Goal: Task Accomplishment & Management: Complete application form

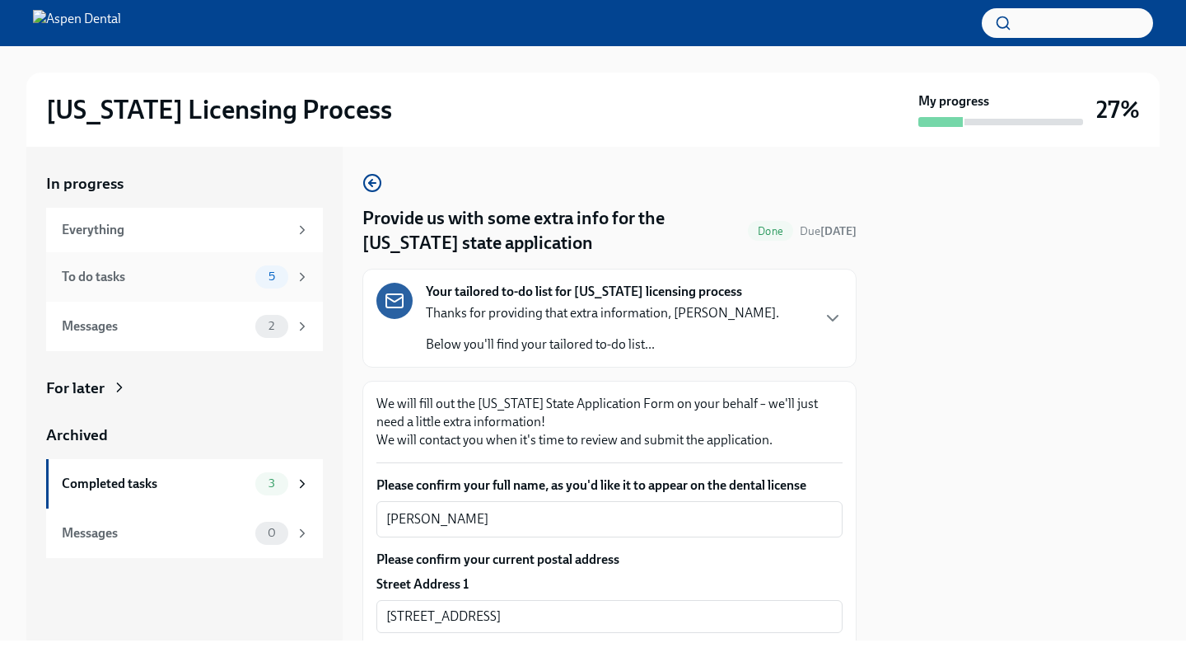
click at [227, 278] on div "To do tasks" at bounding box center [155, 277] width 187 height 18
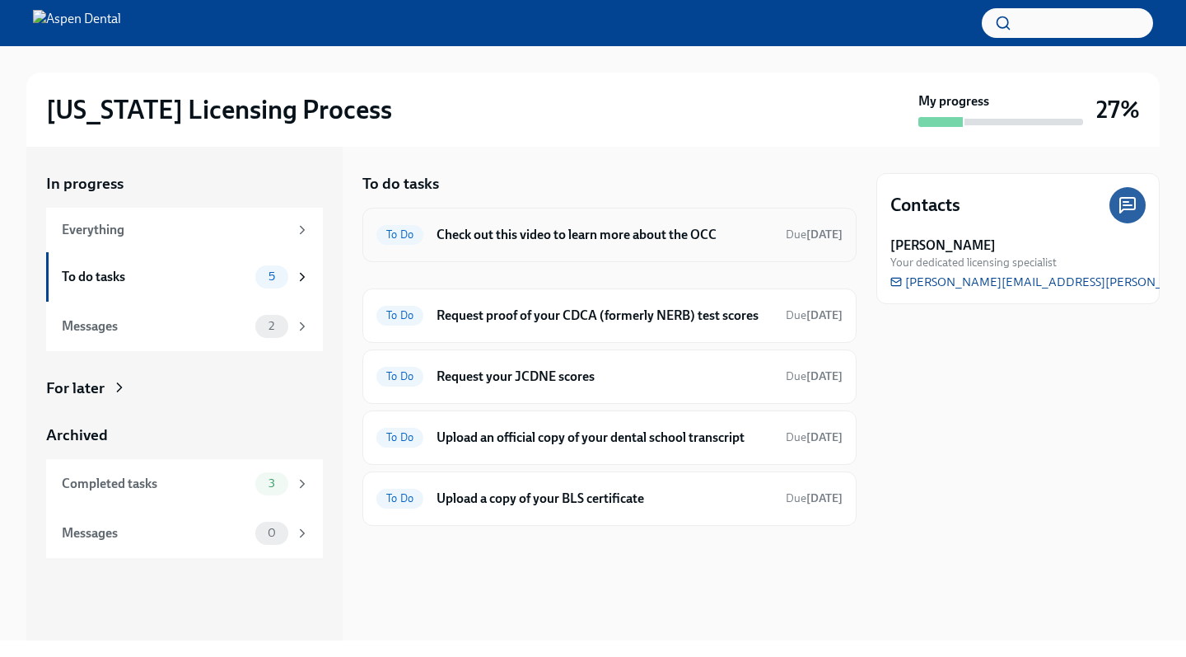
click at [501, 246] on div "To Do Check out this video to learn more about the OCC Due [DATE]" at bounding box center [610, 235] width 466 height 26
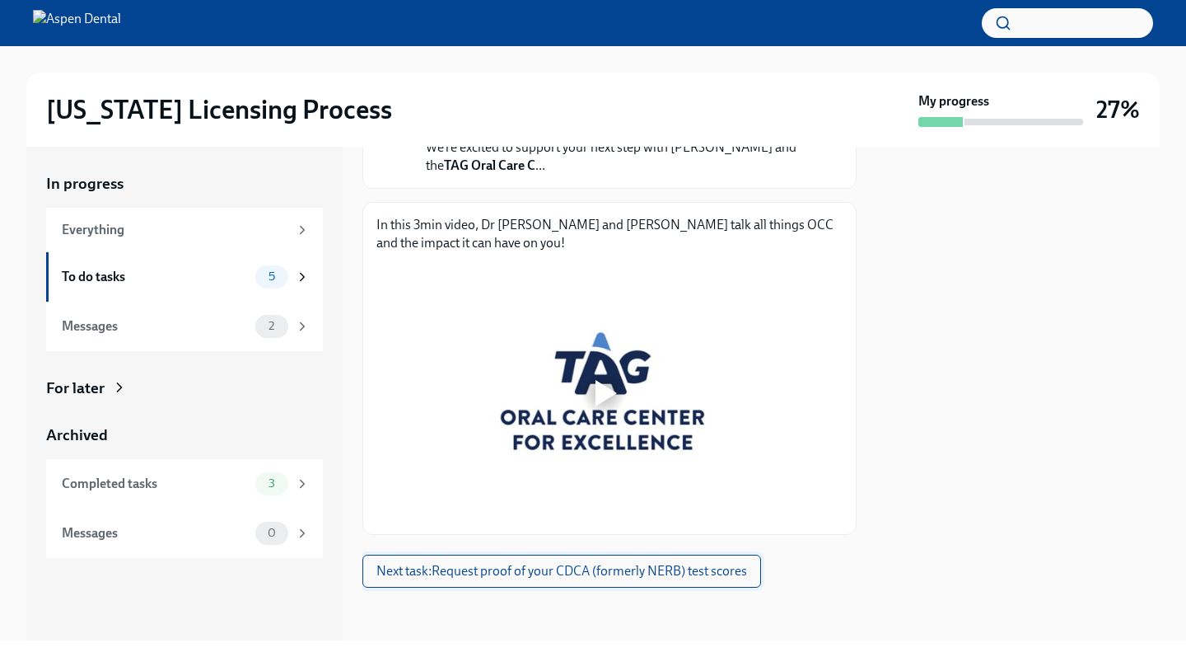
click at [549, 577] on span "Next task : Request proof of your CDCA (formerly NERB) test scores" at bounding box center [562, 571] width 371 height 16
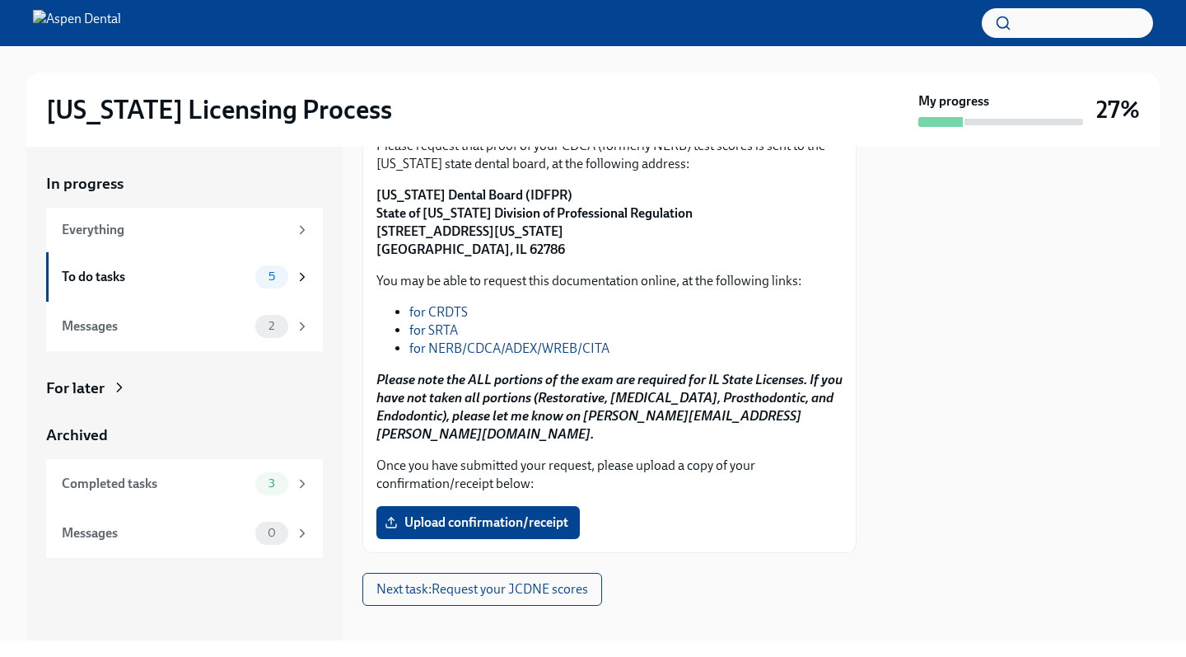
scroll to position [231, 0]
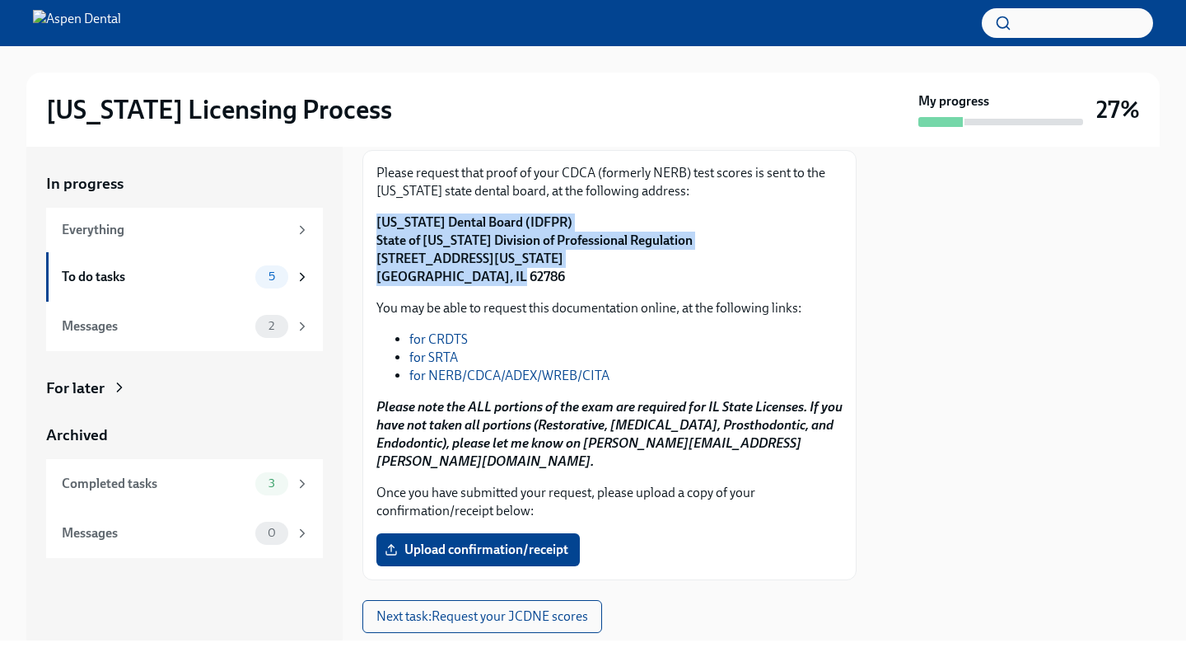
drag, startPoint x: 502, startPoint y: 274, endPoint x: 376, endPoint y: 223, distance: 136.0
click at [376, 223] on div "Please request that proof of your CDCA (formerly NERB) test scores is sent to t…" at bounding box center [610, 365] width 494 height 430
copy strong "[US_STATE] Dental Board (IDFPR) State of [US_STATE] Division of Professional Re…"
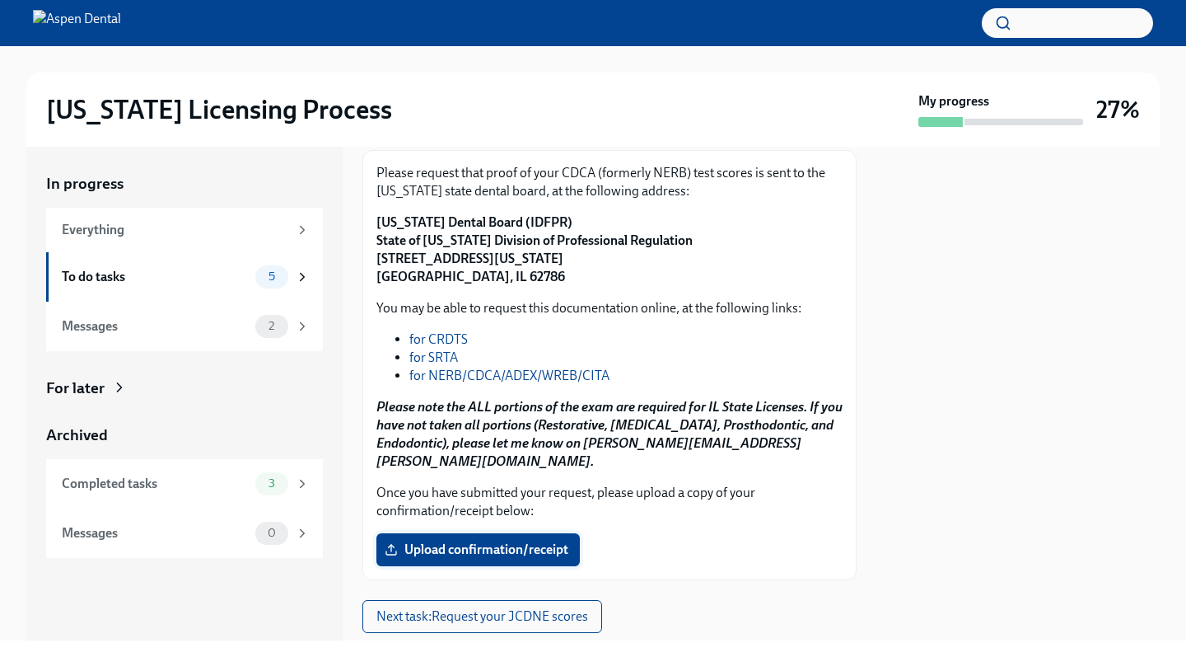
click at [437, 541] on label "Upload confirmation/receipt" at bounding box center [479, 549] width 204 height 33
click at [0, 0] on input "Upload confirmation/receipt" at bounding box center [0, 0] width 0 height 0
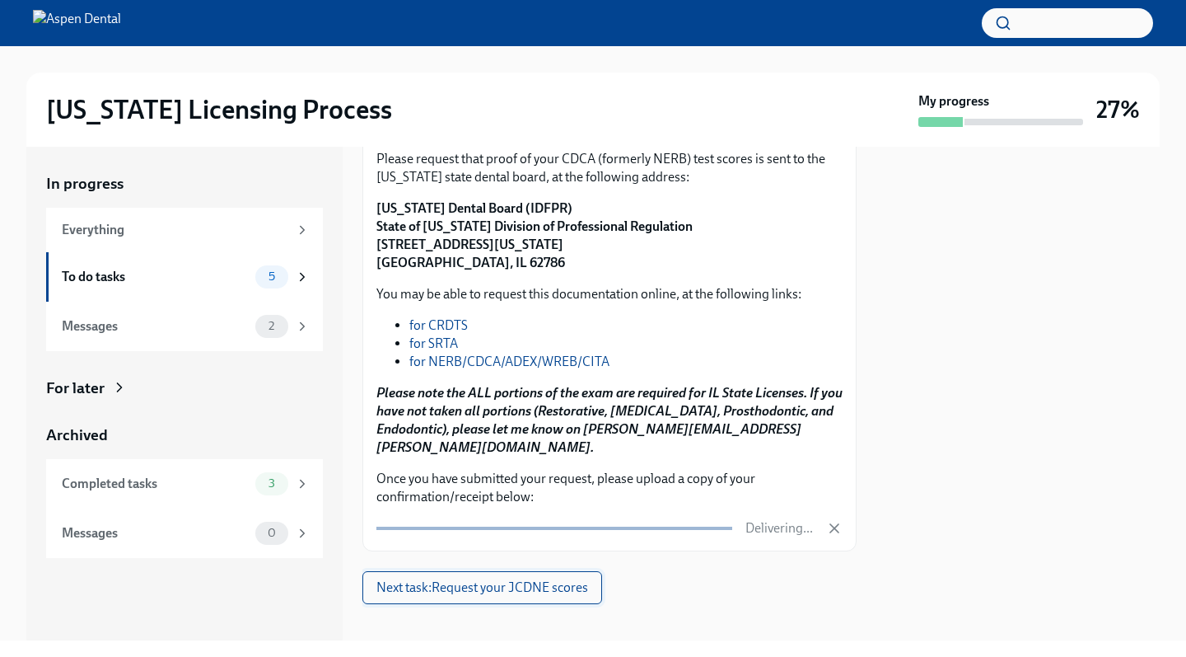
scroll to position [243, 0]
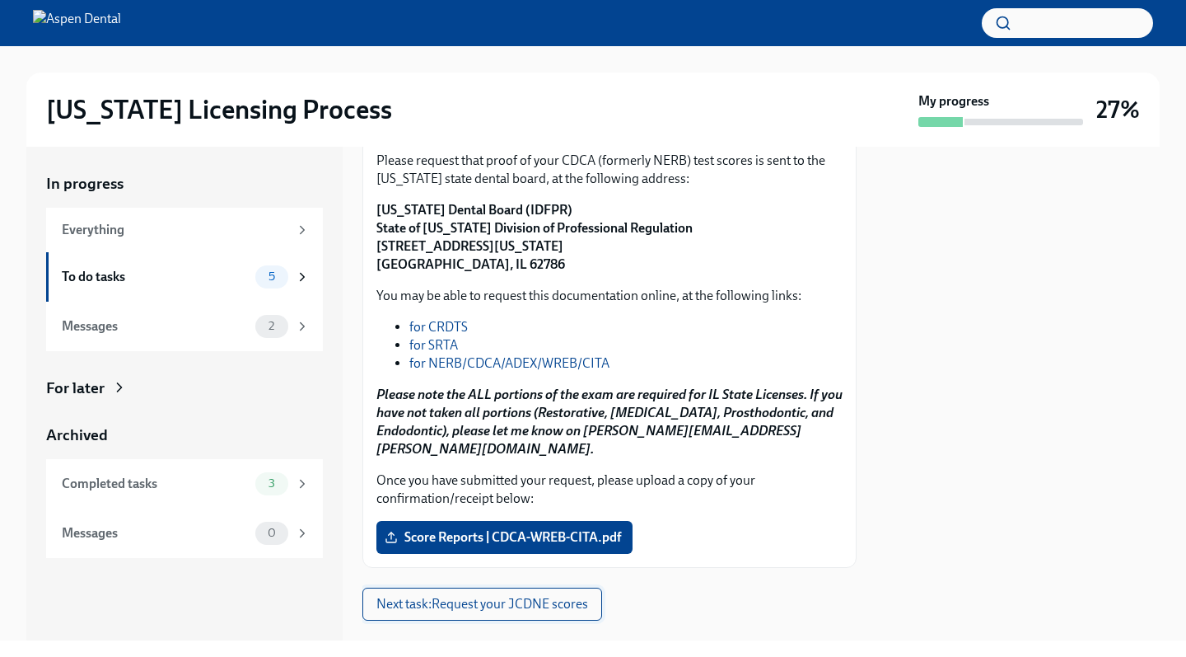
click at [536, 597] on button "Next task : Request your JCDNE scores" at bounding box center [483, 603] width 240 height 33
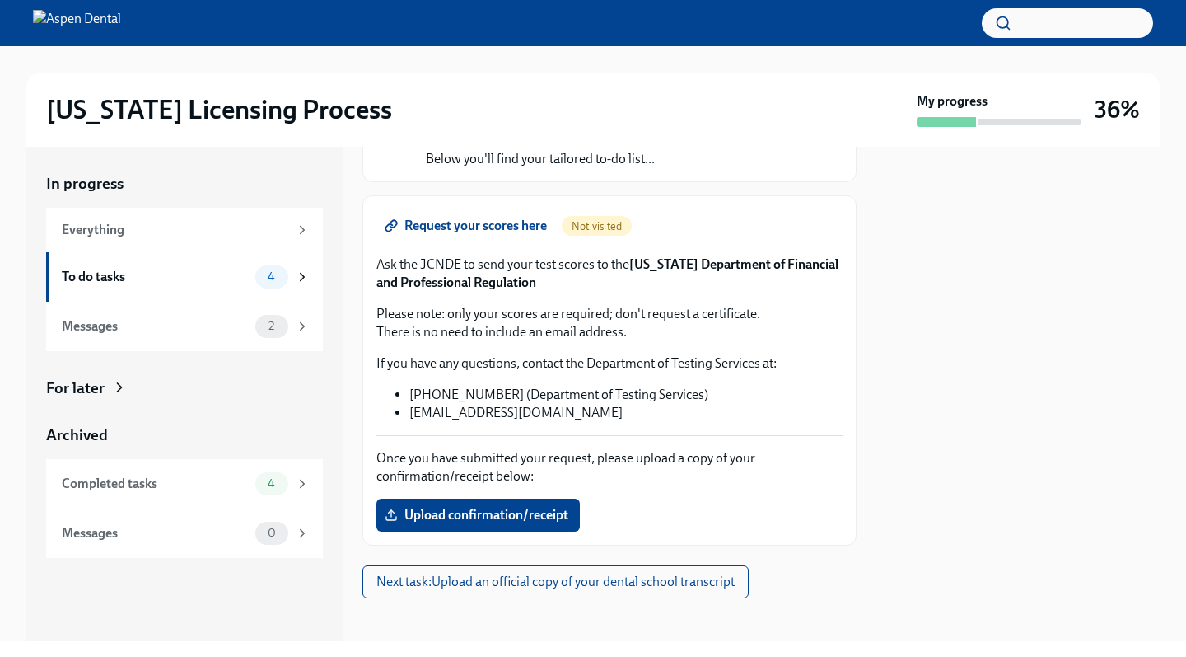
scroll to position [161, 0]
drag, startPoint x: 421, startPoint y: 261, endPoint x: 458, endPoint y: 266, distance: 37.4
click at [458, 266] on p "Ask the JCNDE to send your test scores to the [US_STATE] Department of Financia…" at bounding box center [610, 273] width 466 height 36
copy p "JCNDE"
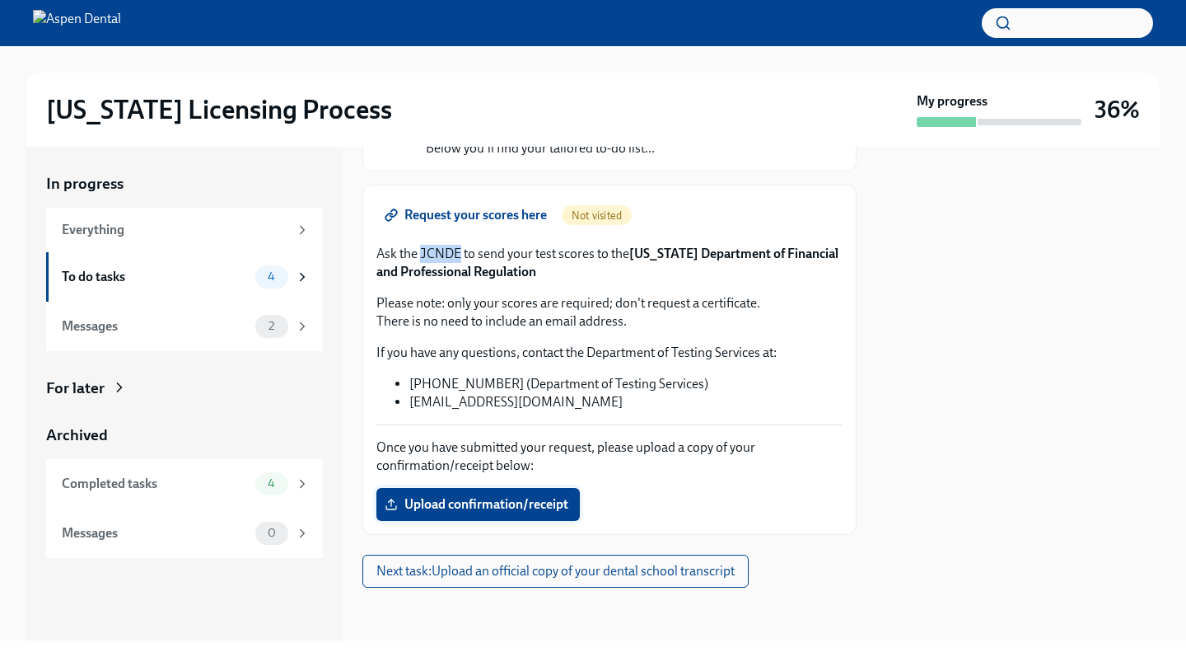
scroll to position [171, 0]
click at [506, 496] on label "Upload confirmation/receipt" at bounding box center [479, 504] width 204 height 33
click at [0, 0] on input "Upload confirmation/receipt" at bounding box center [0, 0] width 0 height 0
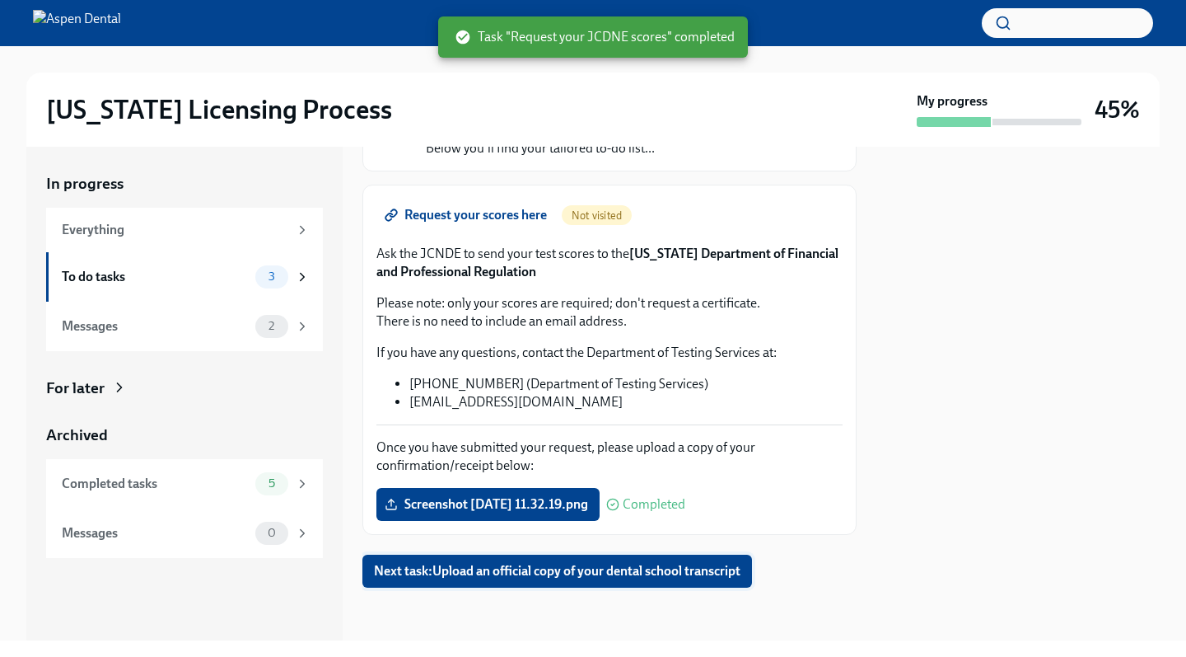
click at [547, 578] on span "Next task : Upload an official copy of your dental school transcript" at bounding box center [557, 571] width 367 height 16
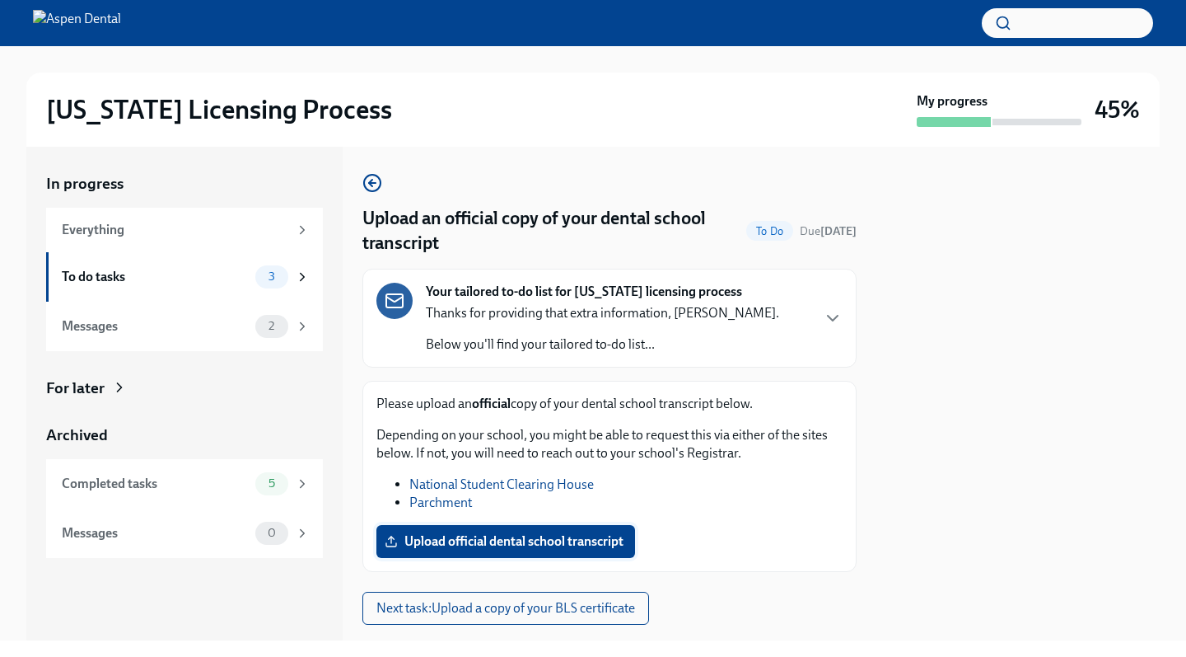
click at [538, 542] on span "Upload official dental school transcript" at bounding box center [506, 541] width 236 height 16
click at [0, 0] on input "Upload official dental school transcript" at bounding box center [0, 0] width 0 height 0
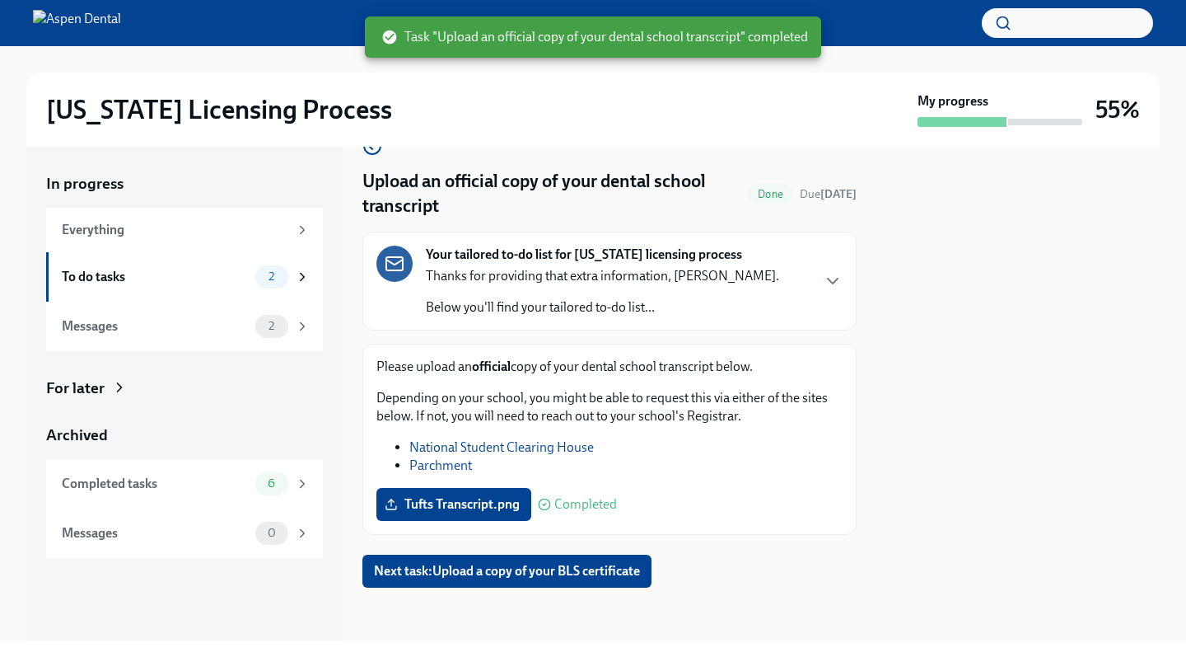
scroll to position [37, 0]
click at [545, 572] on span "Next task : Upload a copy of your BLS certificate" at bounding box center [507, 571] width 266 height 16
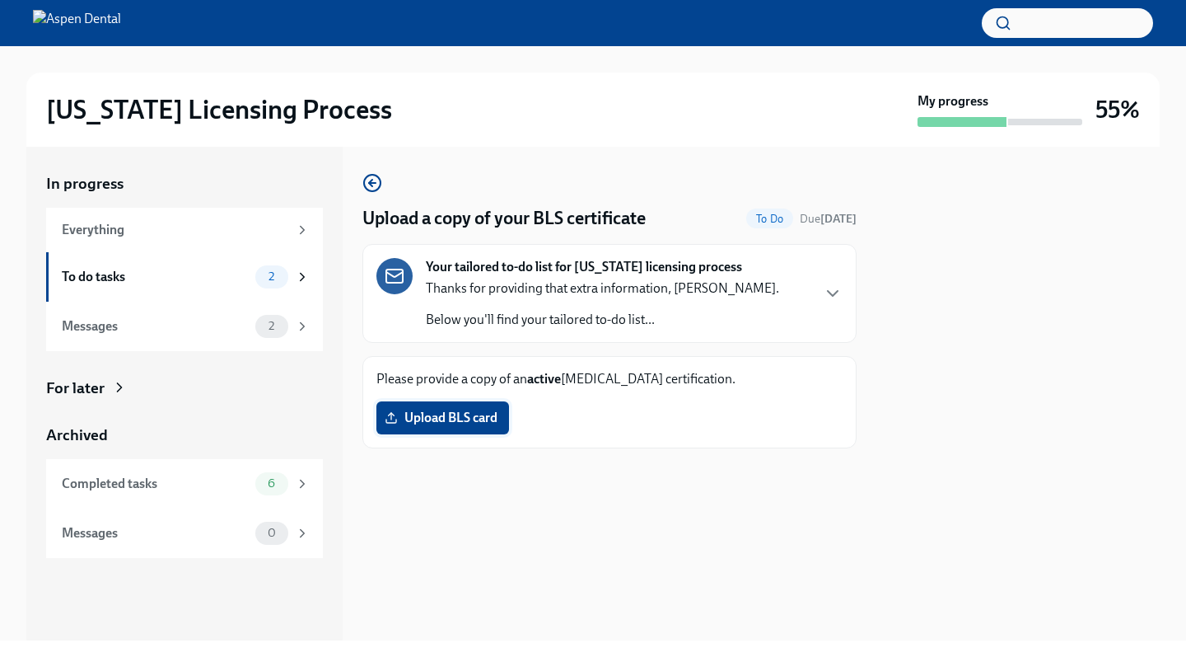
click at [428, 415] on span "Upload BLS card" at bounding box center [443, 418] width 110 height 16
click at [0, 0] on input "Upload BLS card" at bounding box center [0, 0] width 0 height 0
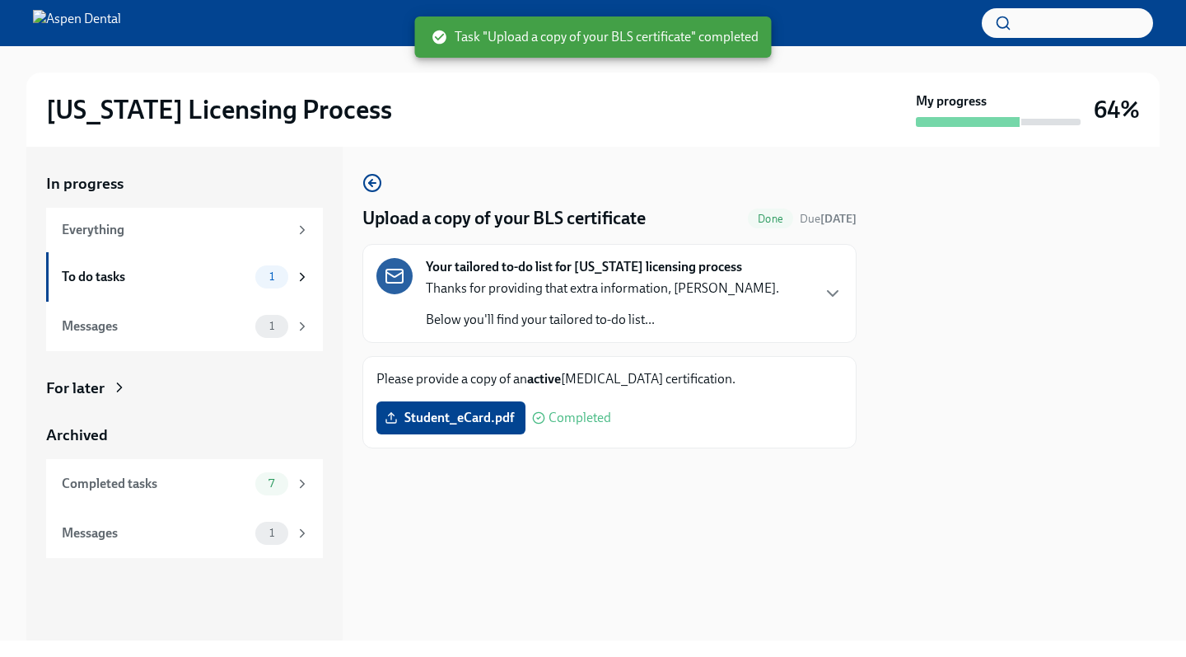
click at [639, 511] on div "Upload a copy of your BLS certificate Done Due [DATE] Your tailored to-do list …" at bounding box center [610, 394] width 494 height 494
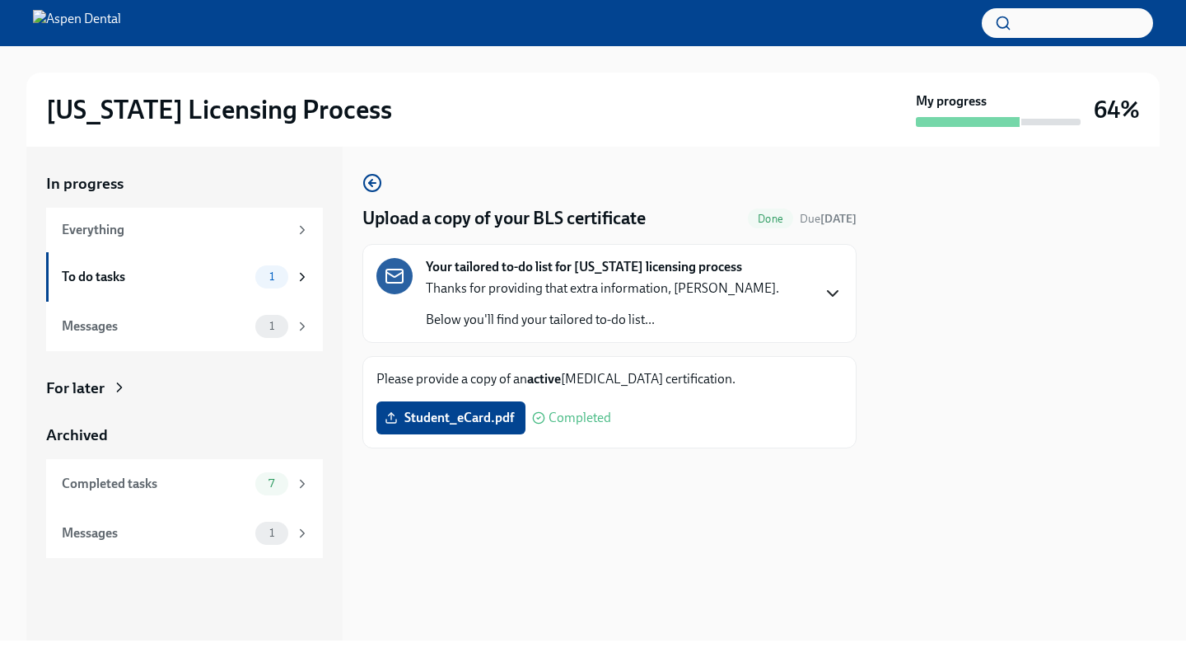
click at [831, 294] on icon "button" at bounding box center [833, 293] width 10 height 5
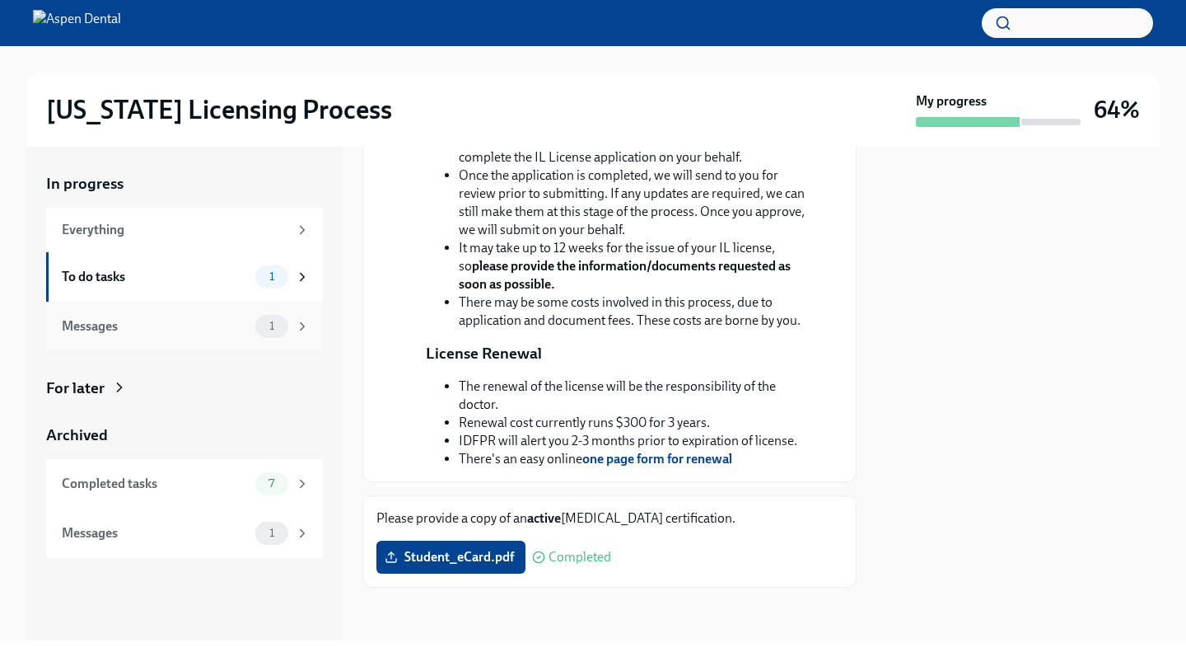
click at [244, 327] on div "Messages" at bounding box center [155, 326] width 187 height 18
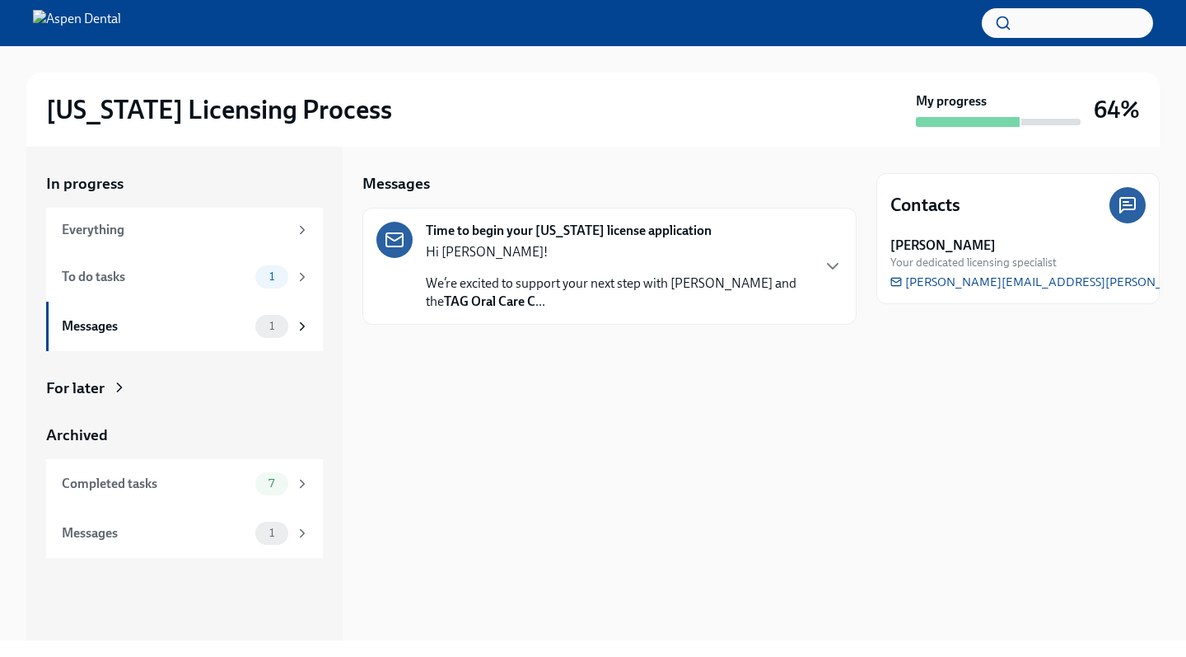
click at [505, 302] on strong "TAG Oral Care C" at bounding box center [489, 301] width 91 height 16
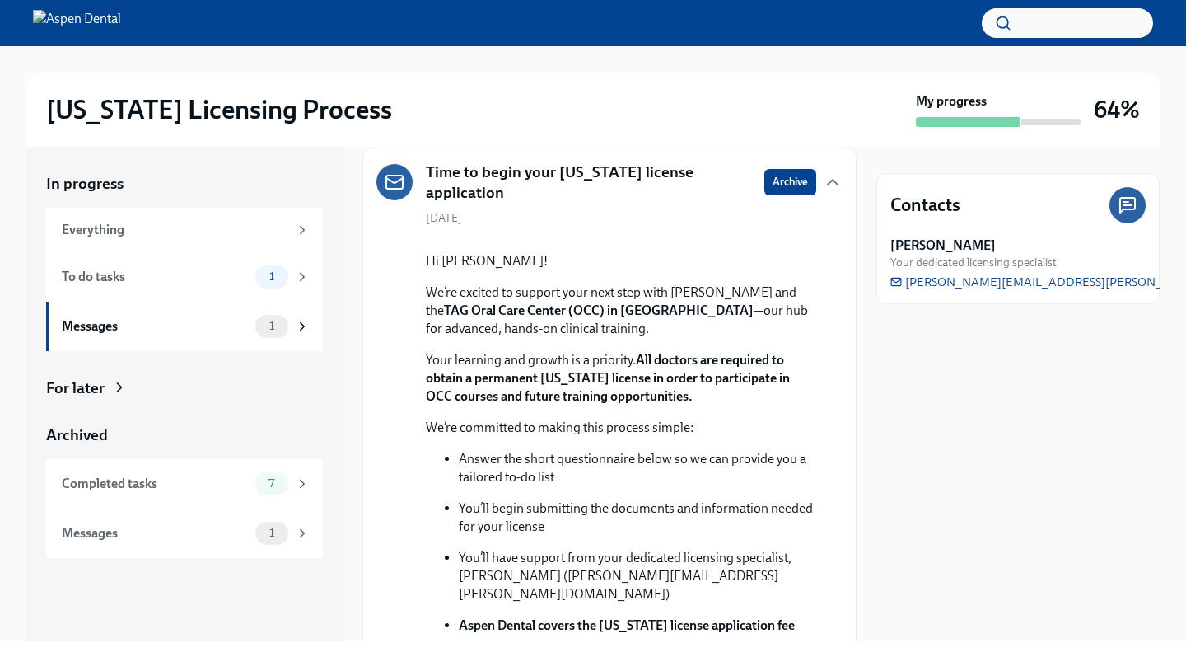
scroll to position [18, 0]
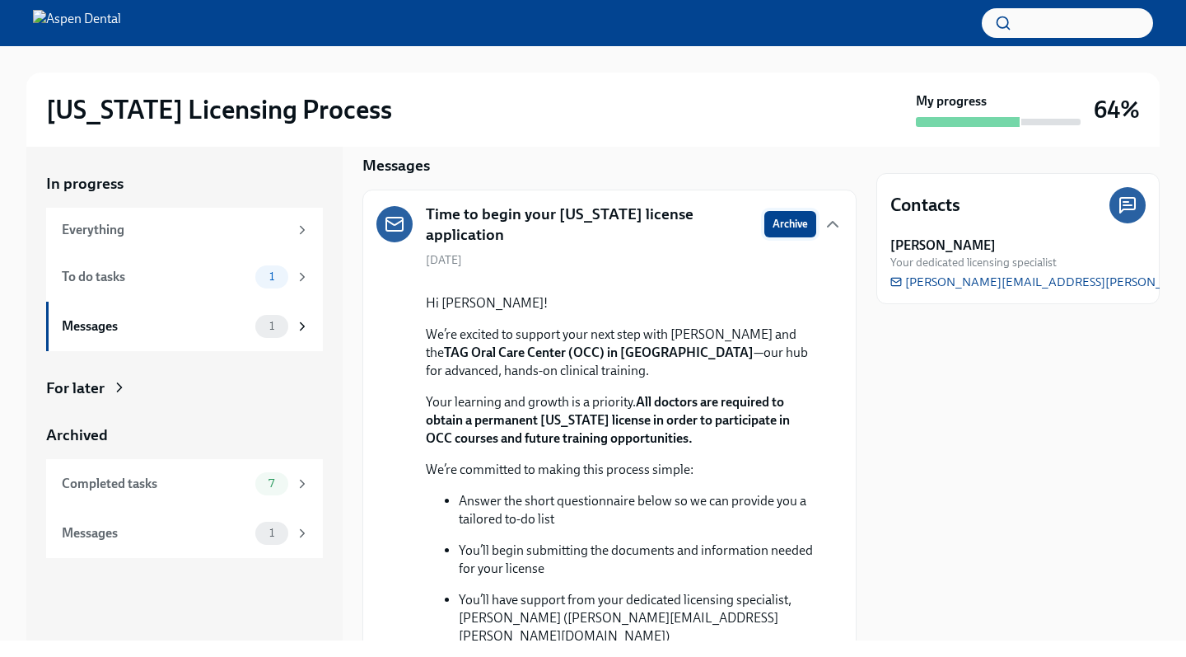
click at [777, 226] on span "Archive" at bounding box center [790, 224] width 35 height 16
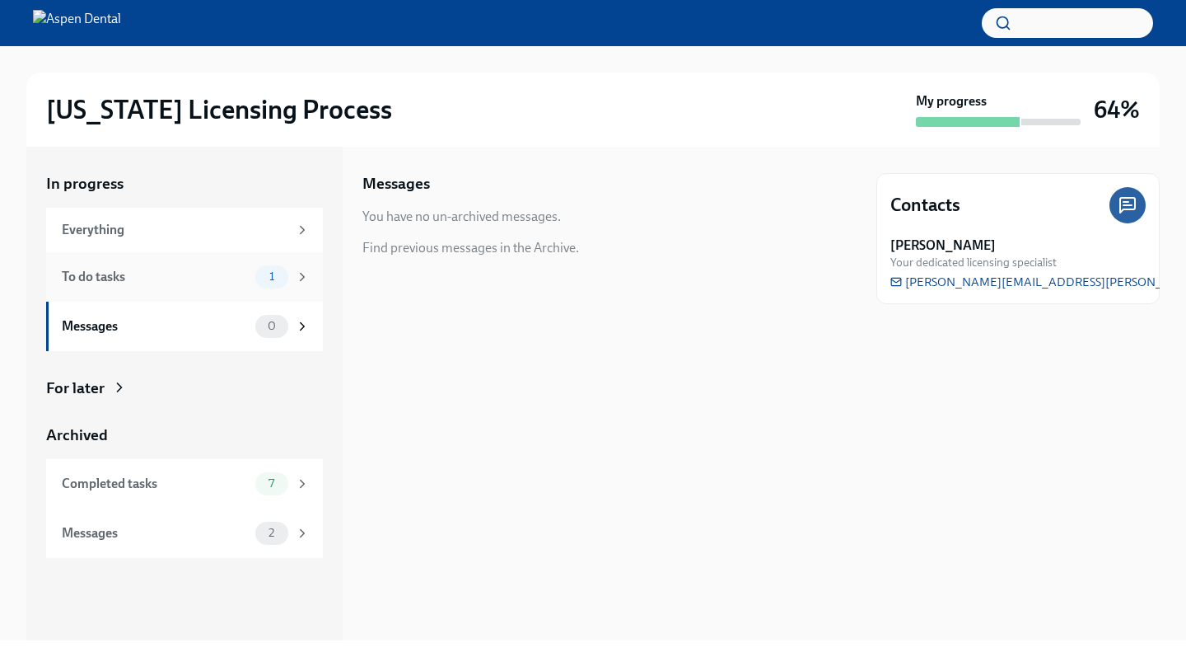
click at [197, 278] on div "To do tasks" at bounding box center [155, 277] width 187 height 18
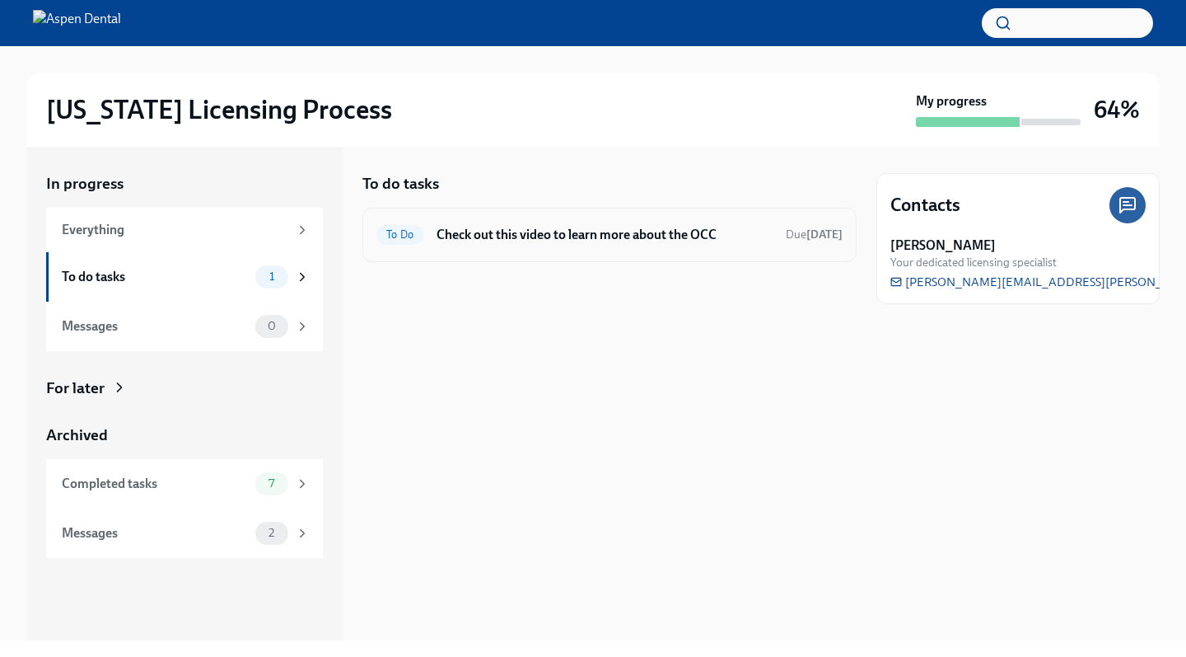
click at [405, 232] on span "To Do" at bounding box center [400, 234] width 47 height 12
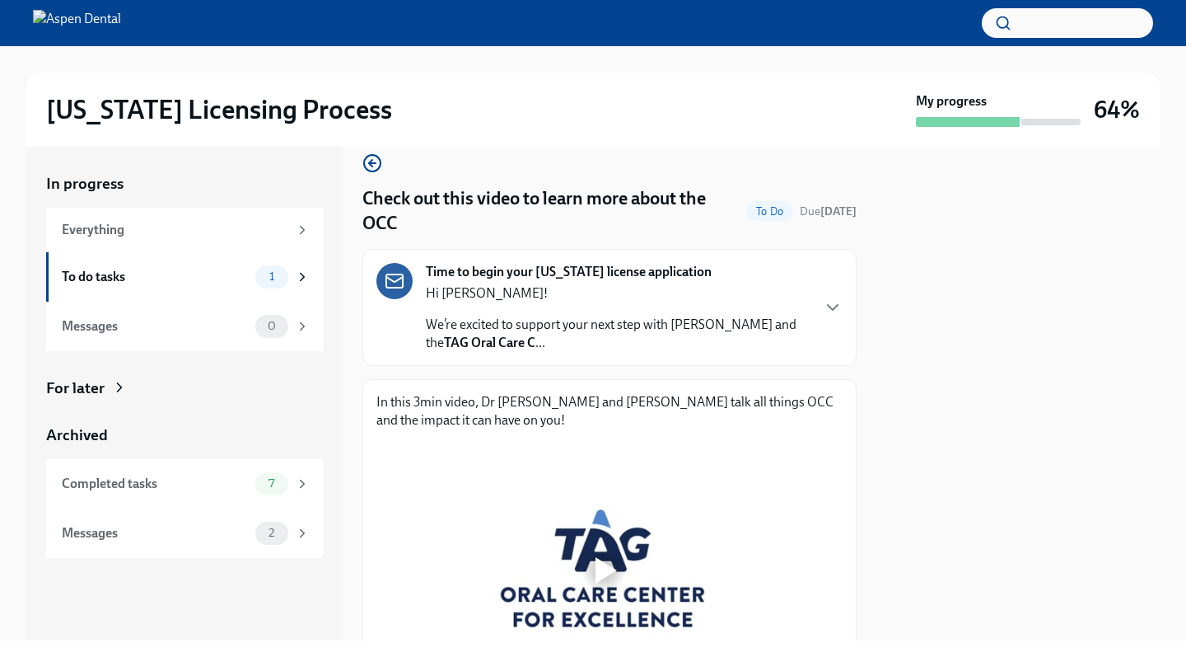
scroll to position [4, 0]
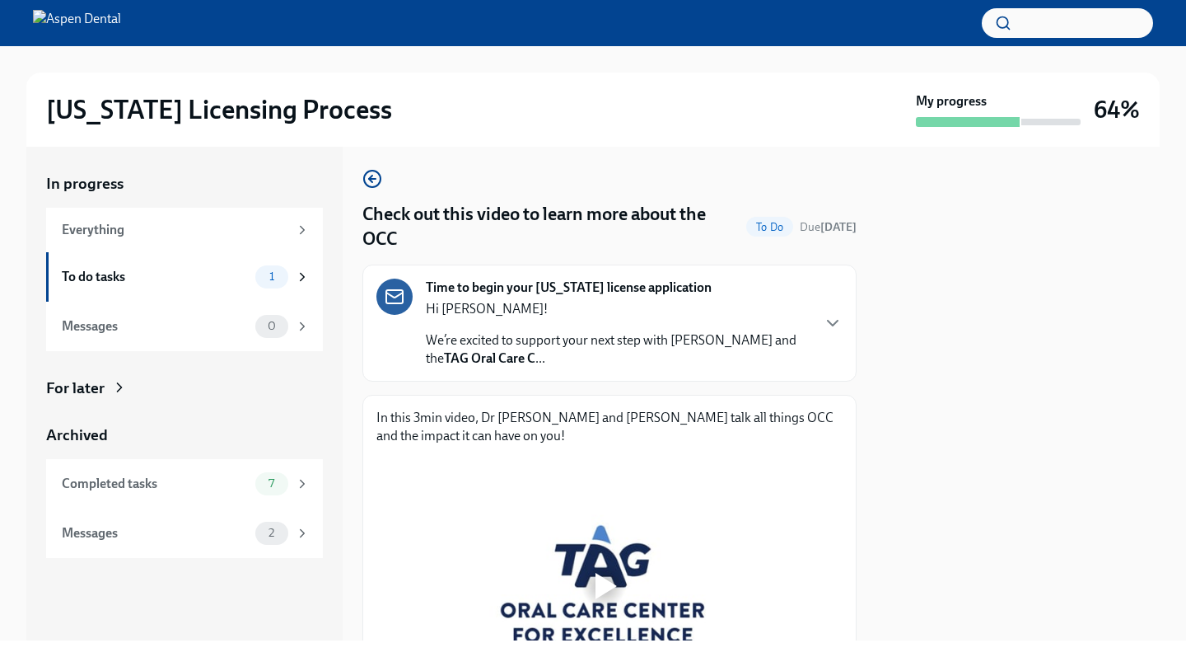
click at [655, 298] on div "Time to begin your [US_STATE] license application Hi [PERSON_NAME]! We’re excit…" at bounding box center [618, 322] width 384 height 89
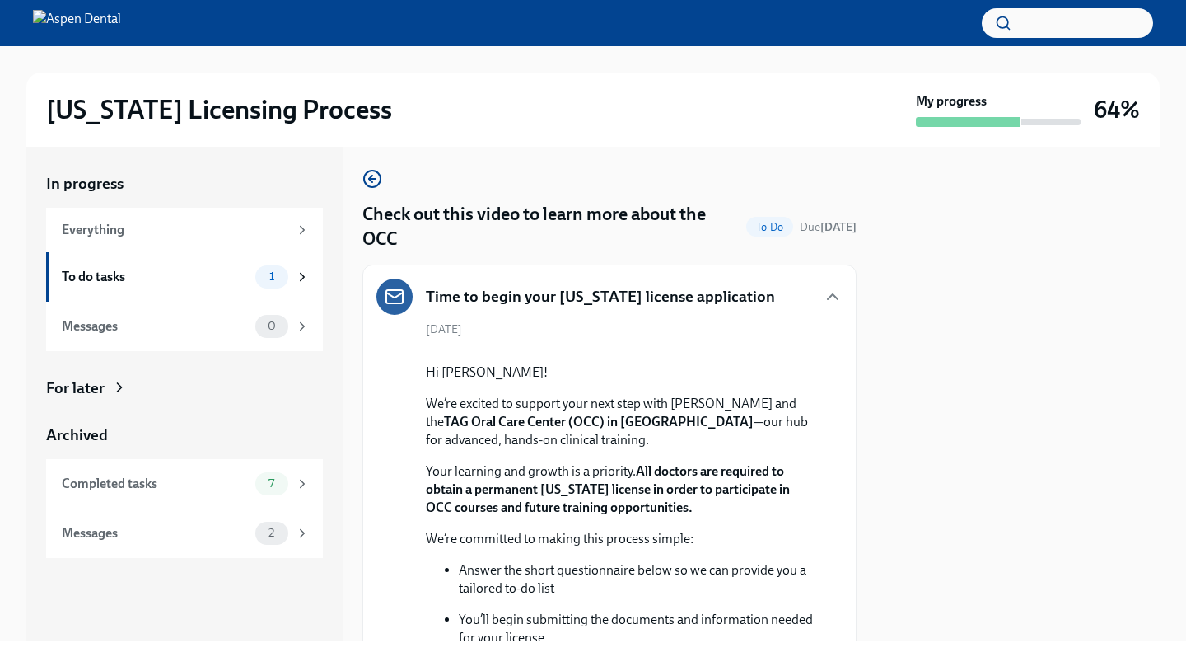
click at [655, 298] on h5 "Time to begin your [US_STATE] license application" at bounding box center [600, 296] width 349 height 21
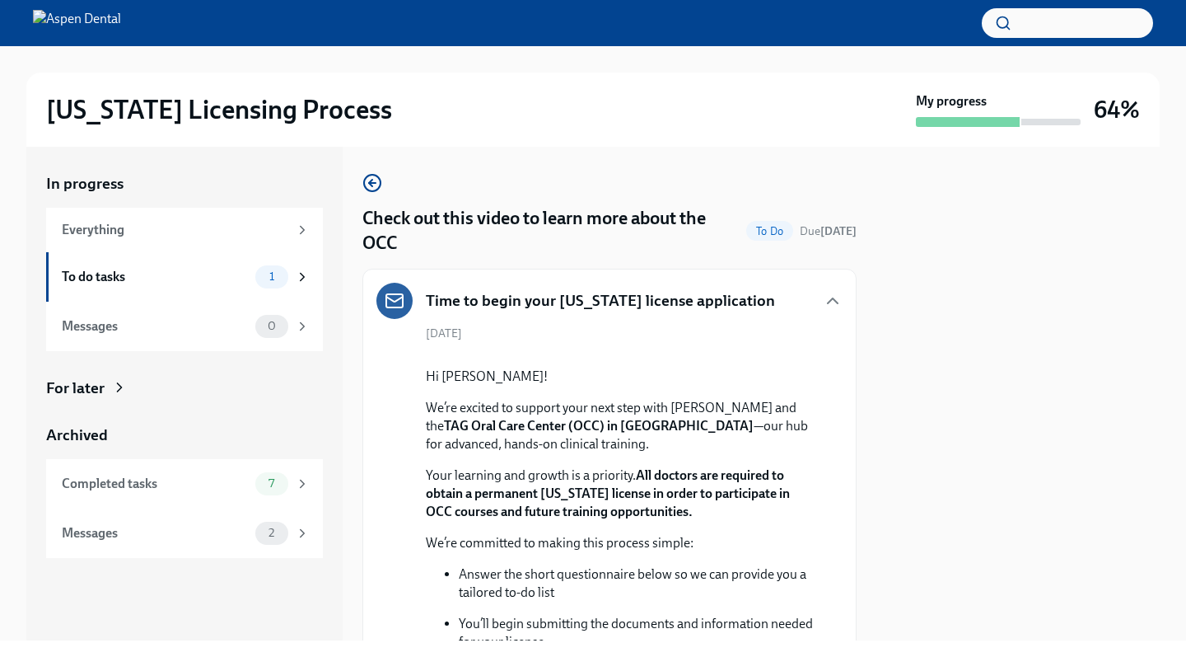
scroll to position [0, 0]
click at [823, 304] on icon "button" at bounding box center [833, 301] width 20 height 20
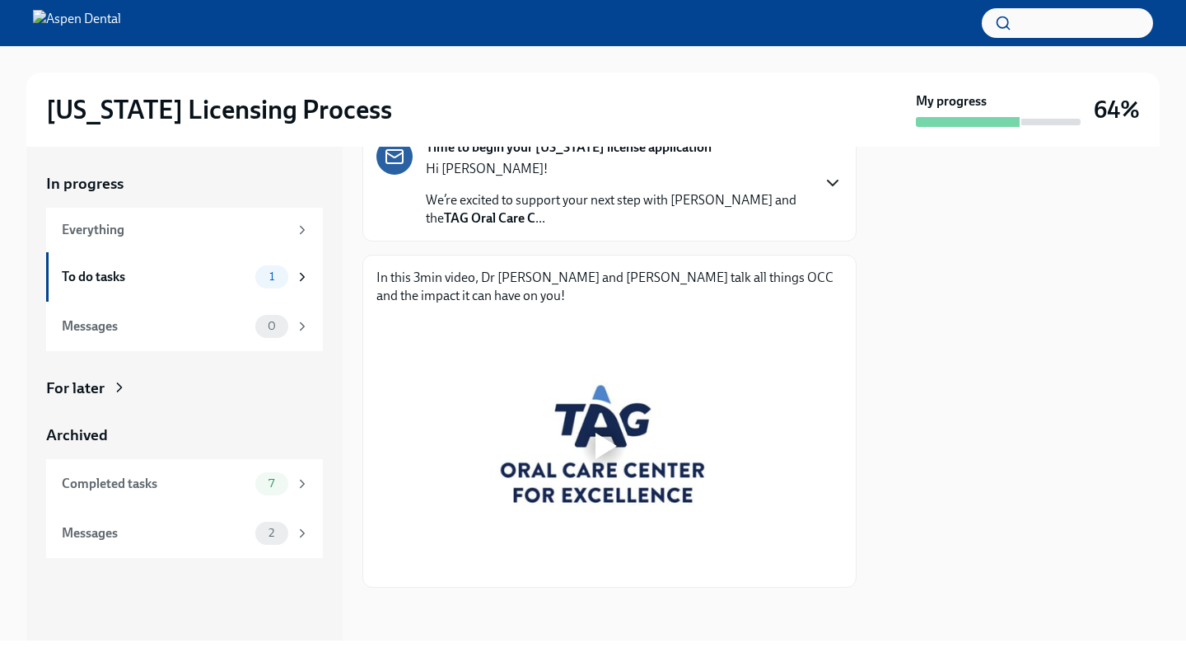
click at [629, 399] on div at bounding box center [604, 445] width 454 height 255
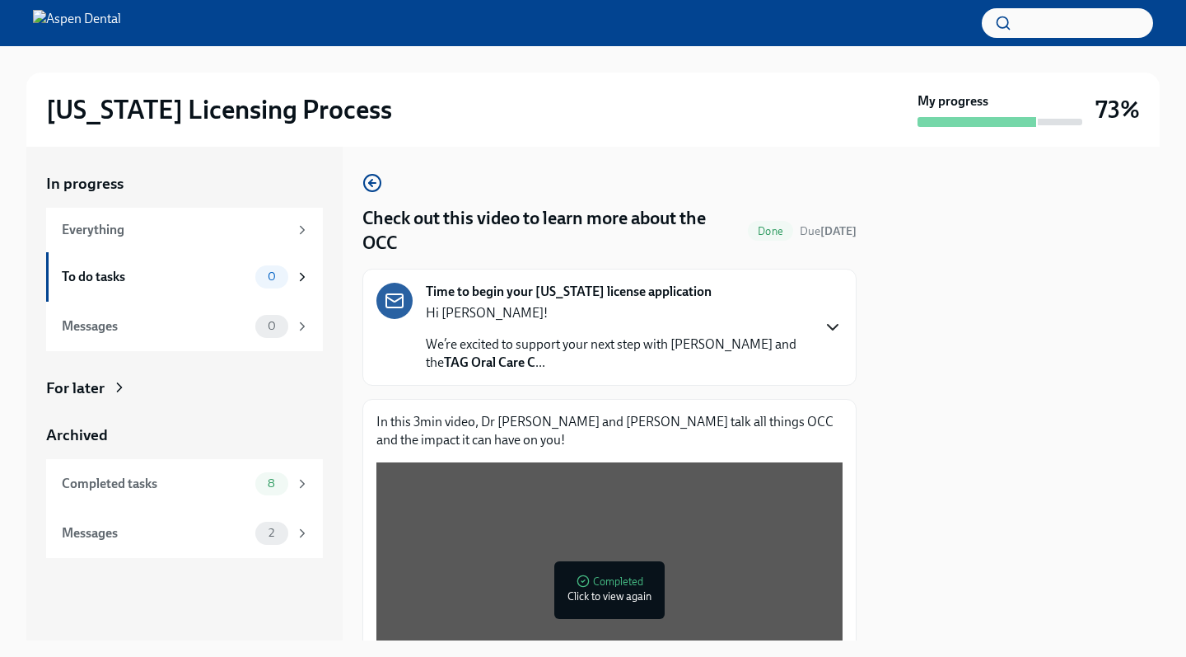
click at [516, 331] on div "Hi [PERSON_NAME]! We’re excited to support your next step with Aspen Dental and…" at bounding box center [618, 338] width 384 height 68
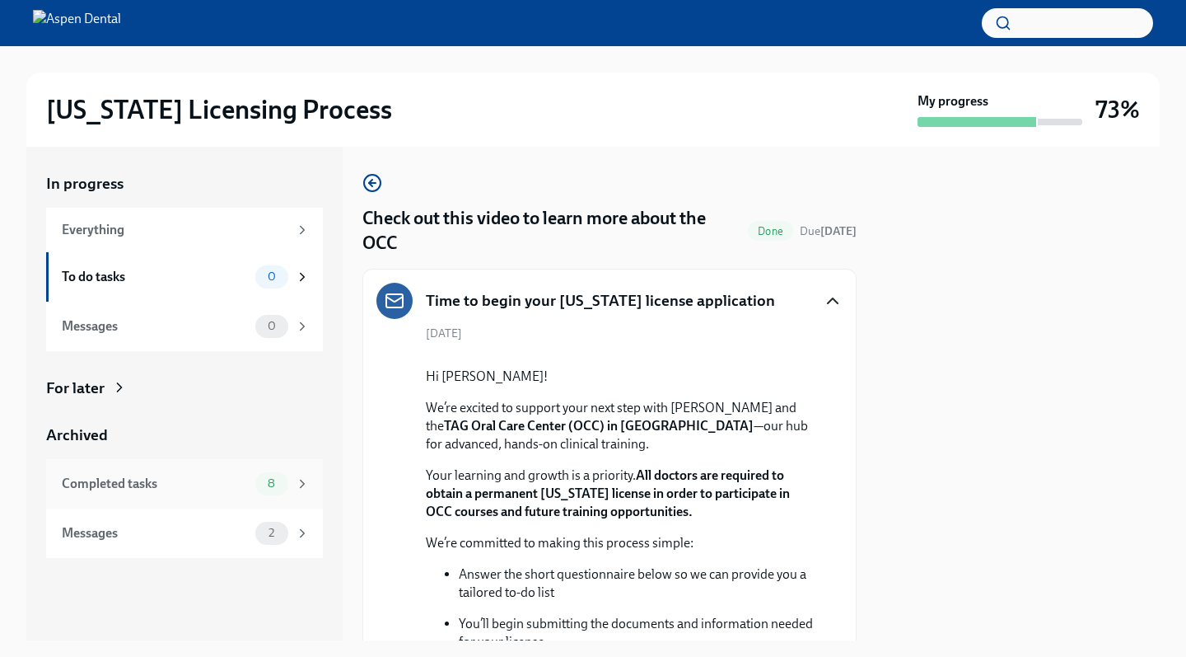
click at [166, 494] on div "Completed tasks 8" at bounding box center [184, 483] width 277 height 49
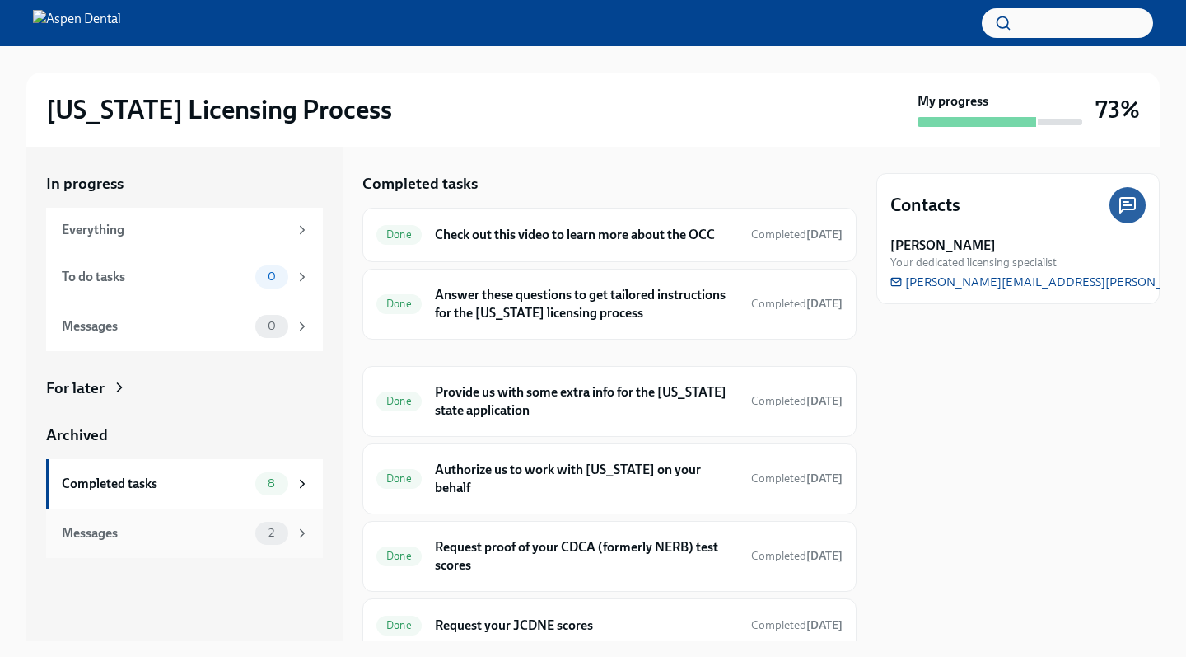
click at [161, 526] on div "Messages" at bounding box center [155, 533] width 187 height 18
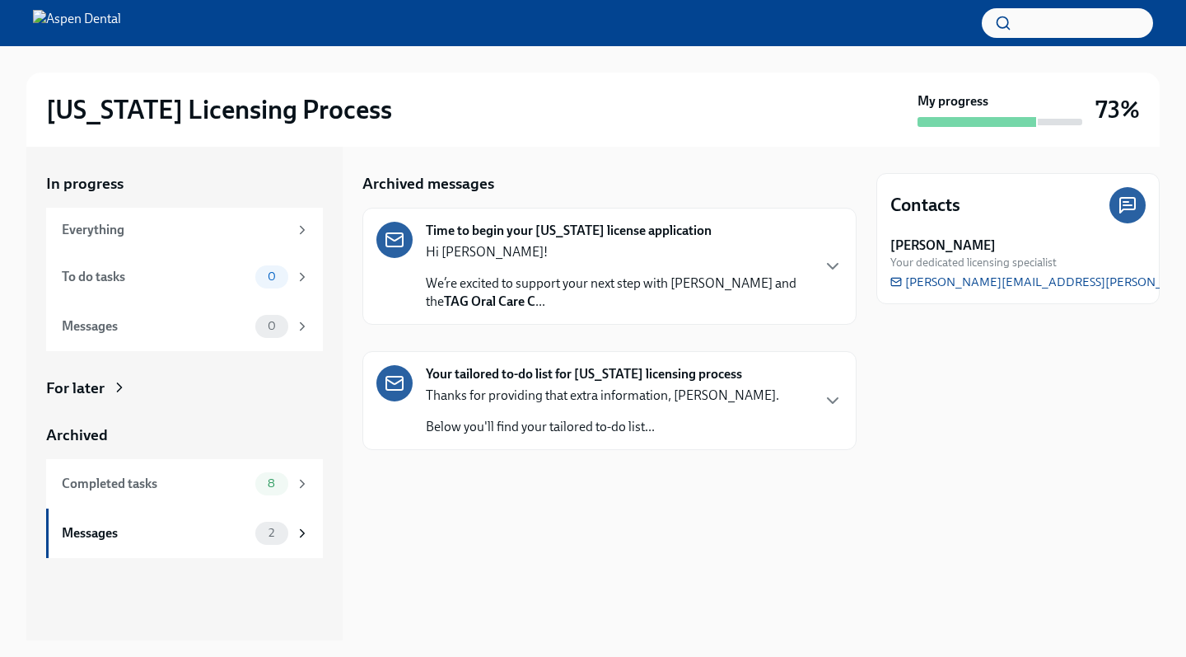
click at [622, 279] on p "We’re excited to support your next step with Aspen Dental and the TAG Oral Care…" at bounding box center [618, 292] width 384 height 36
